Goal: Check status

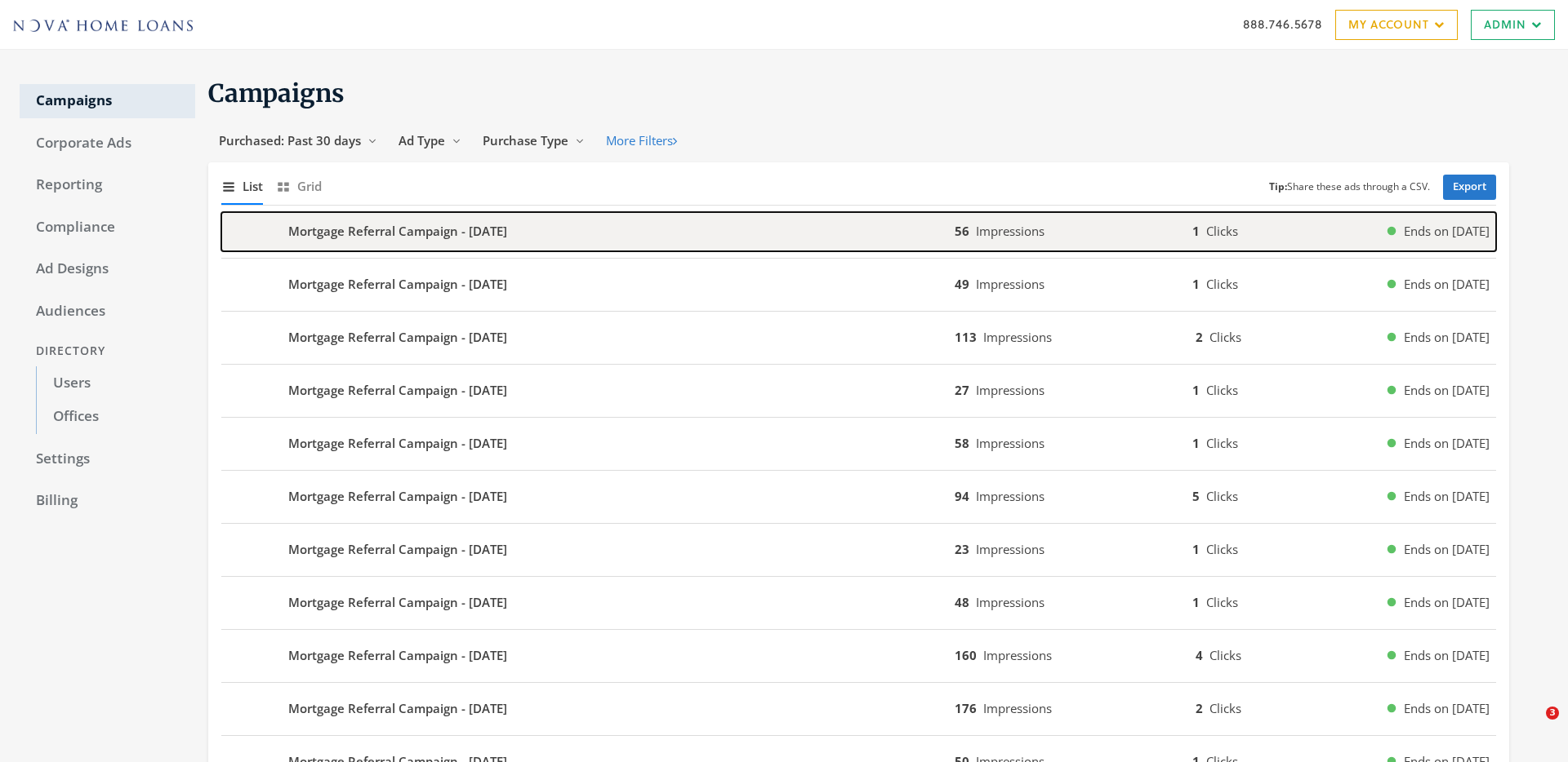
click at [676, 228] on div "Mortgage Referral Campaign - [DATE]" at bounding box center [588, 231] width 733 height 39
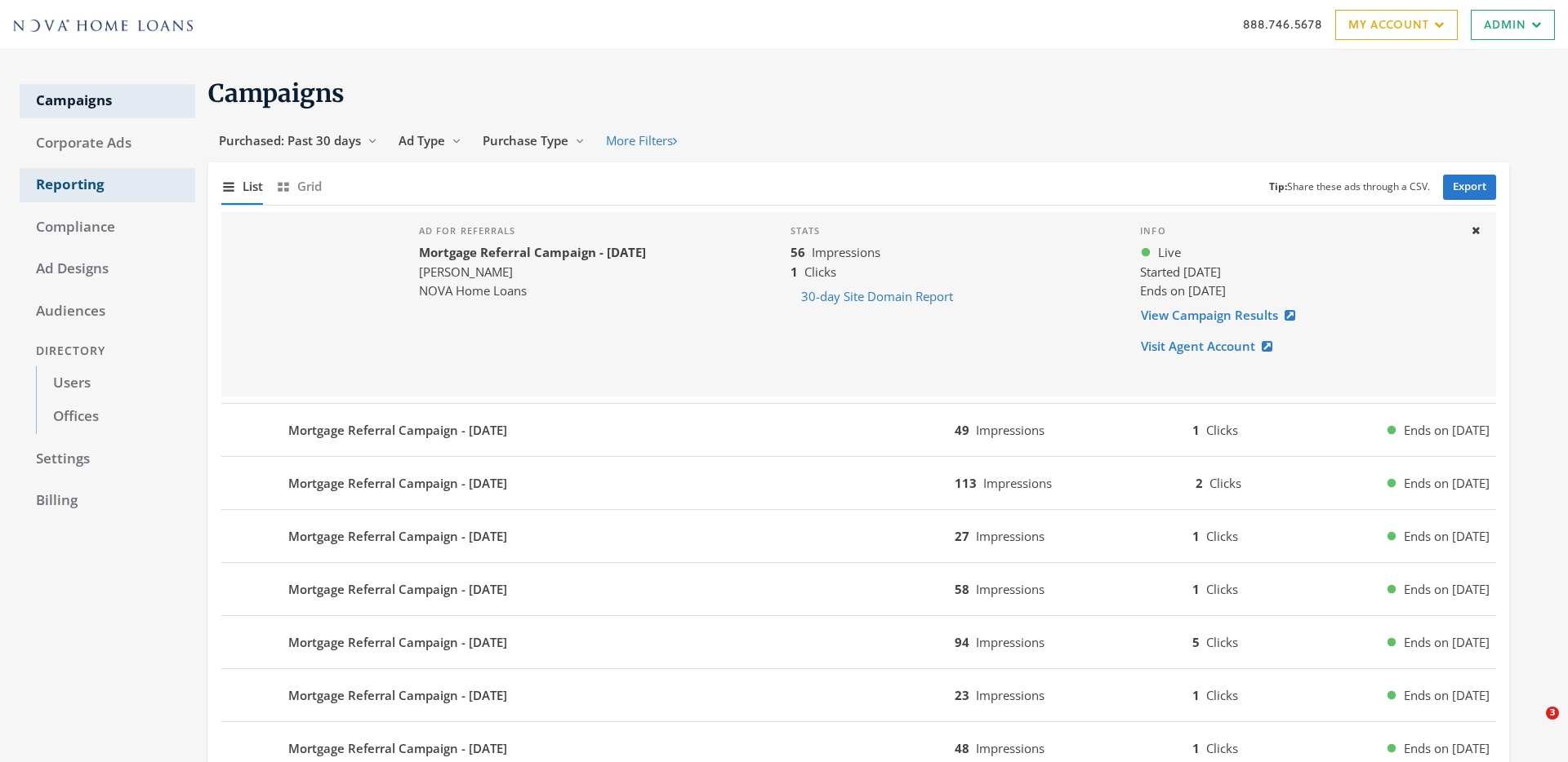
click at [53, 188] on link "Reporting" at bounding box center [108, 185] width 176 height 34
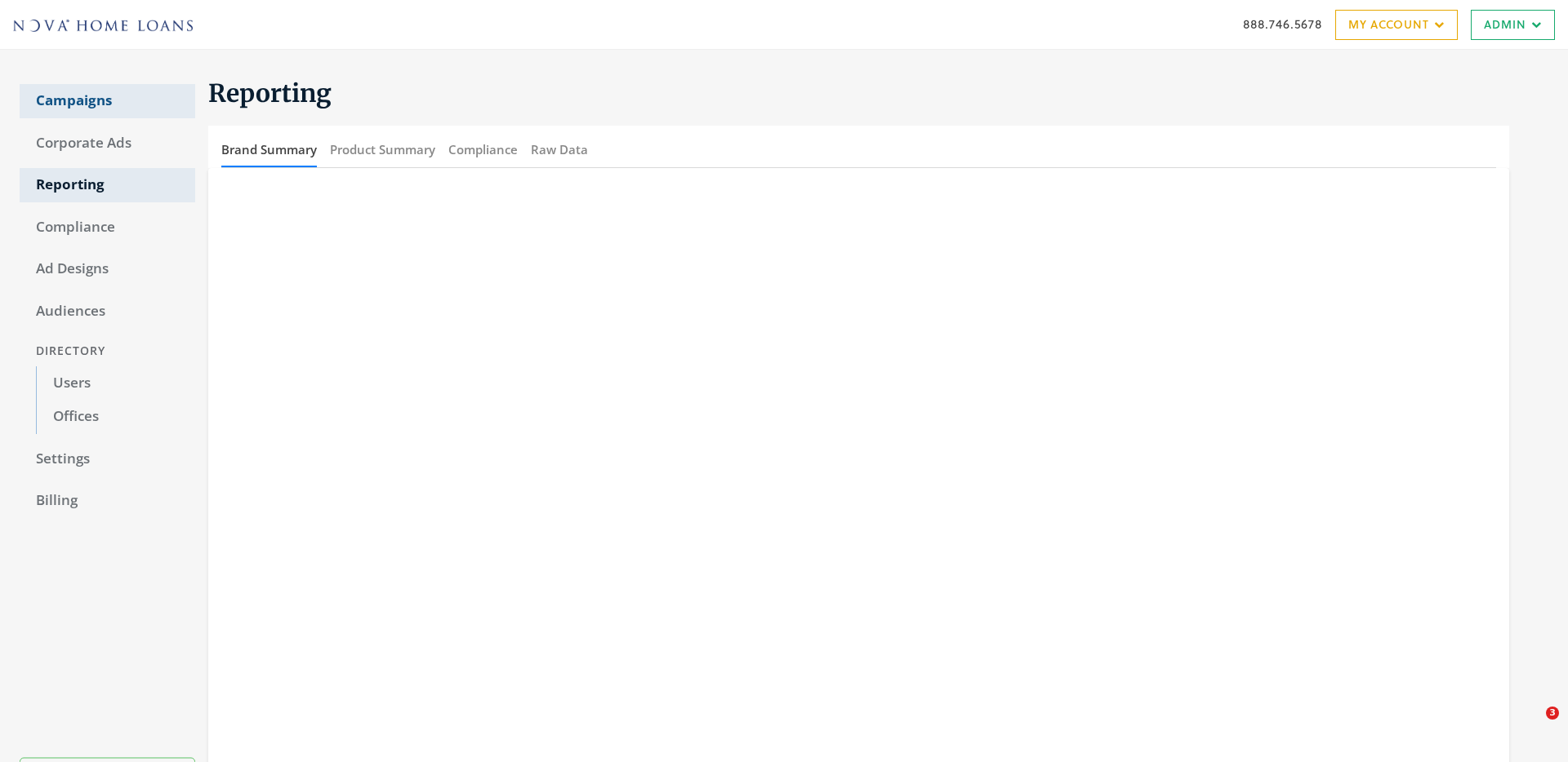
click at [76, 96] on link "Campaigns" at bounding box center [108, 101] width 176 height 34
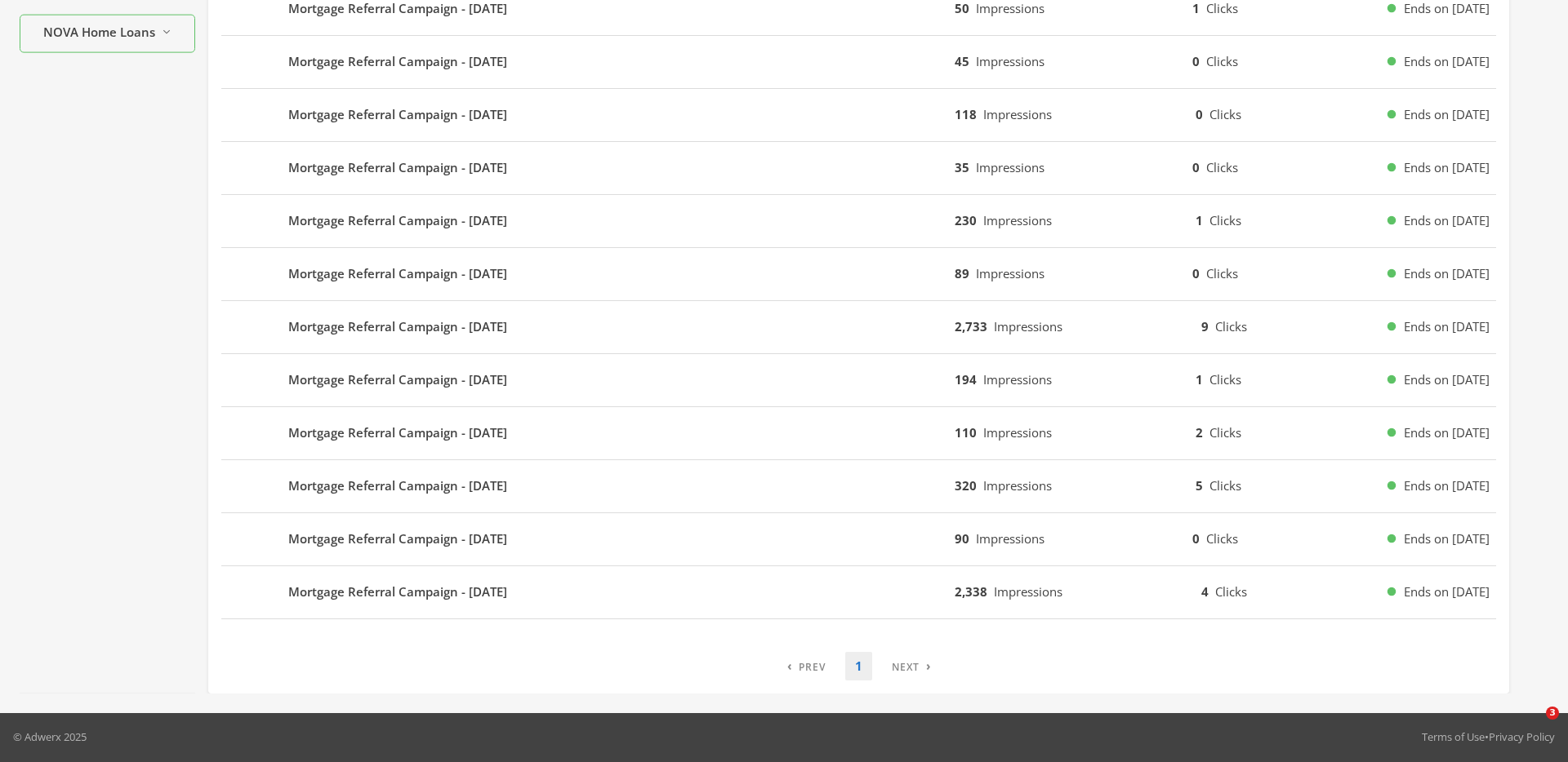
scroll to position [750, 0]
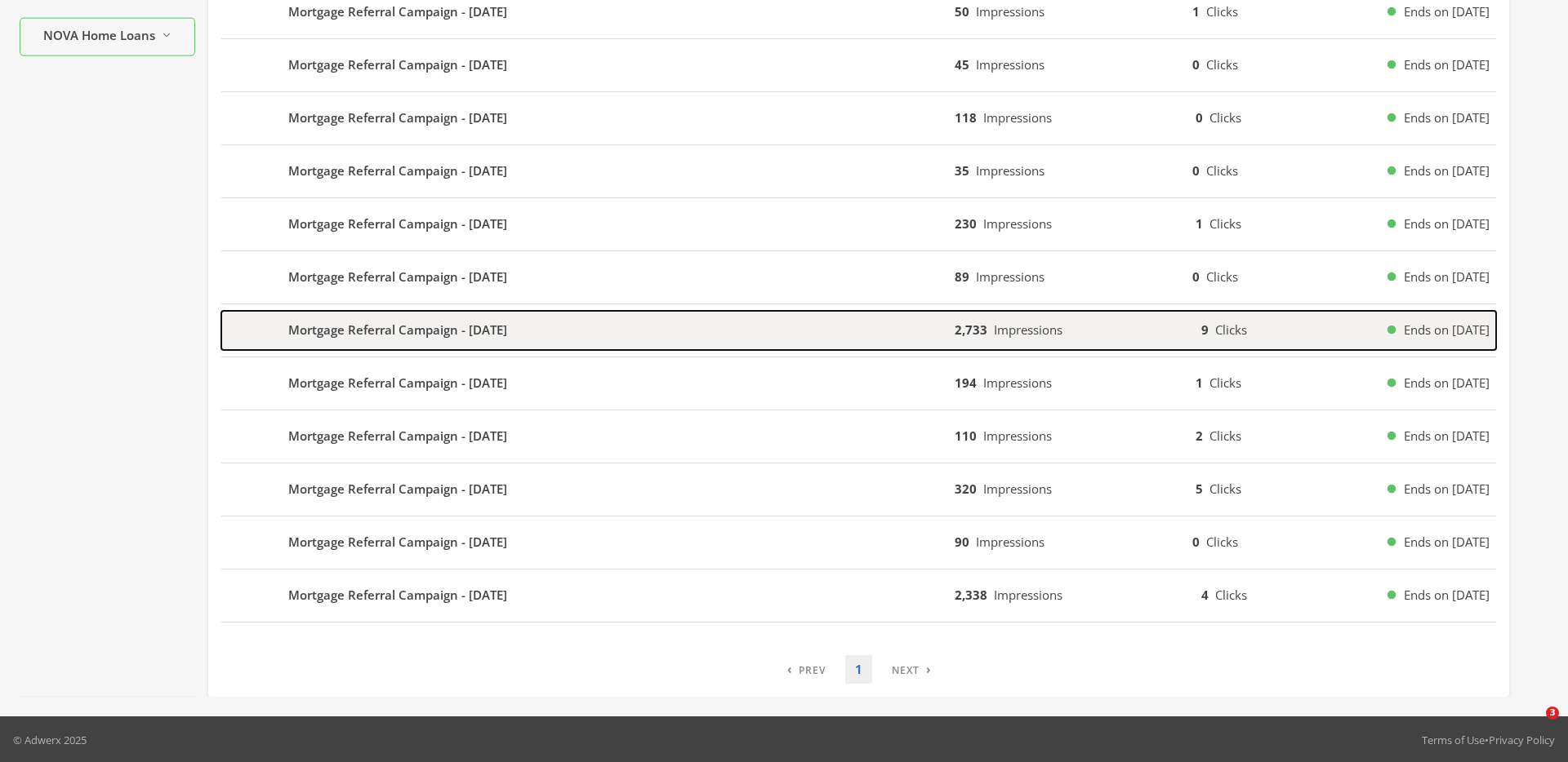
click at [634, 330] on div "Mortgage Referral Campaign - [DATE]" at bounding box center [588, 330] width 733 height 39
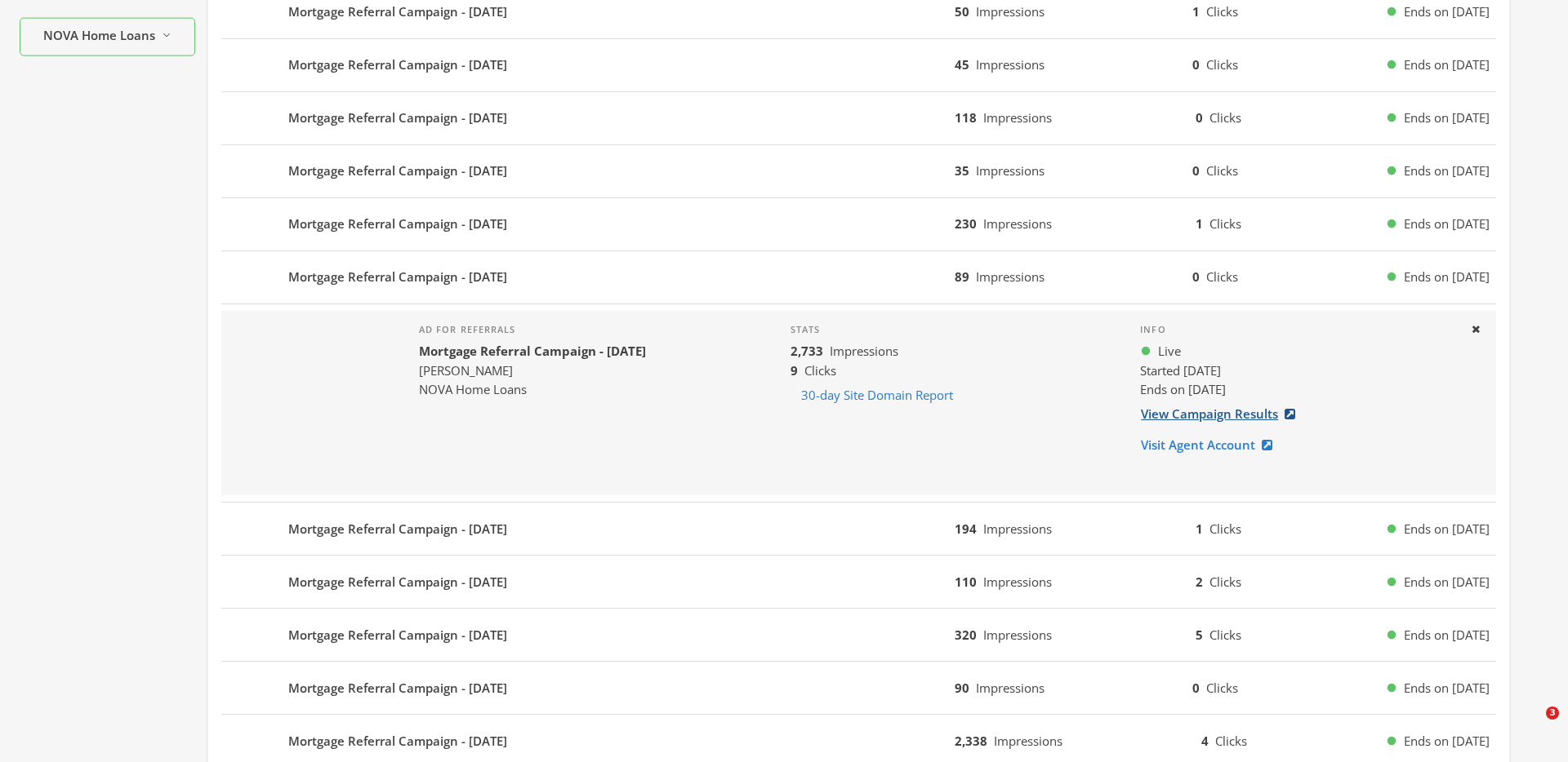
click at [1225, 423] on link "View Campaign Results" at bounding box center [1223, 414] width 166 height 30
